Goal: Check status: Check status

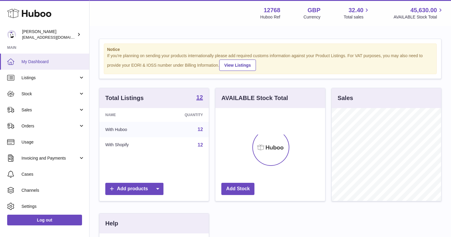
scroll to position [93, 109]
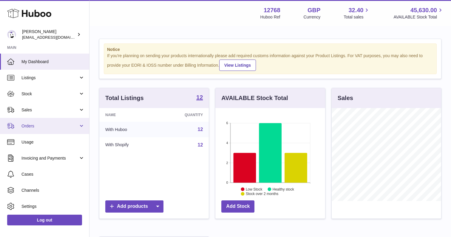
click at [44, 122] on link "Orders" at bounding box center [44, 126] width 89 height 16
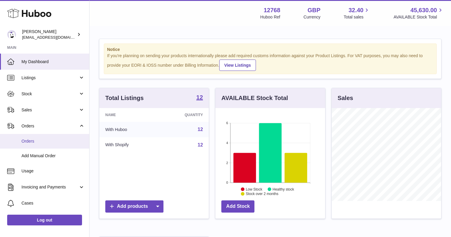
click at [45, 138] on link "Orders" at bounding box center [44, 141] width 89 height 15
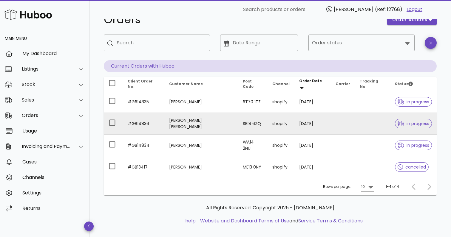
scroll to position [17, 0]
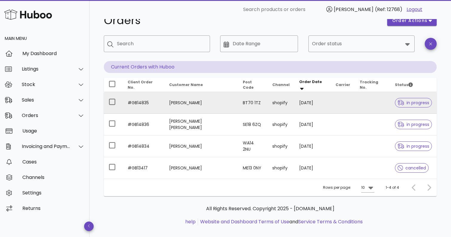
click at [397, 104] on icon at bounding box center [400, 102] width 7 height 5
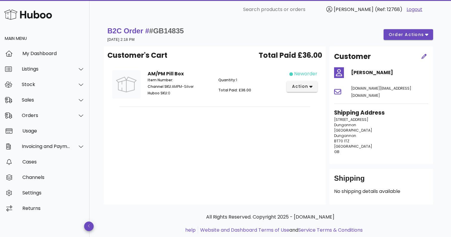
scroll to position [17, 0]
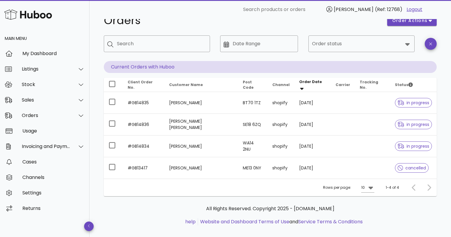
click at [408, 83] on icon "Status" at bounding box center [410, 85] width 4 height 4
click at [420, 84] on th "Status" at bounding box center [413, 85] width 46 height 14
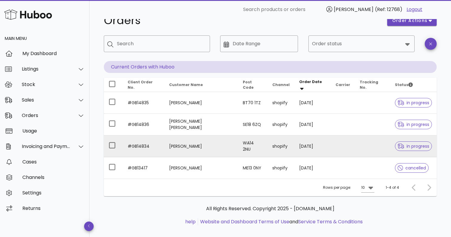
click at [174, 145] on td "[PERSON_NAME]" at bounding box center [201, 147] width 74 height 22
